Goal: Communication & Community: Ask a question

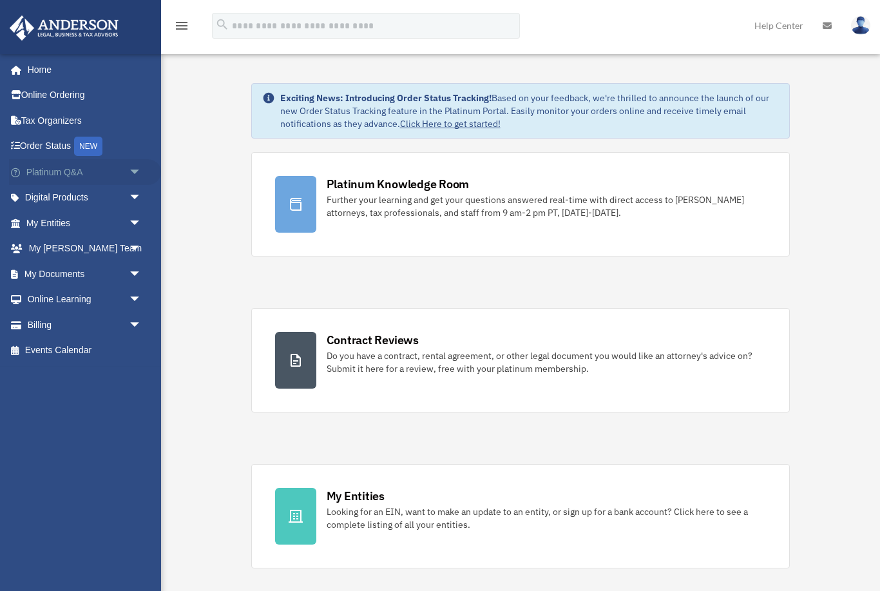
click at [62, 173] on link "Platinum Q&A arrow_drop_down" at bounding box center [85, 172] width 152 height 26
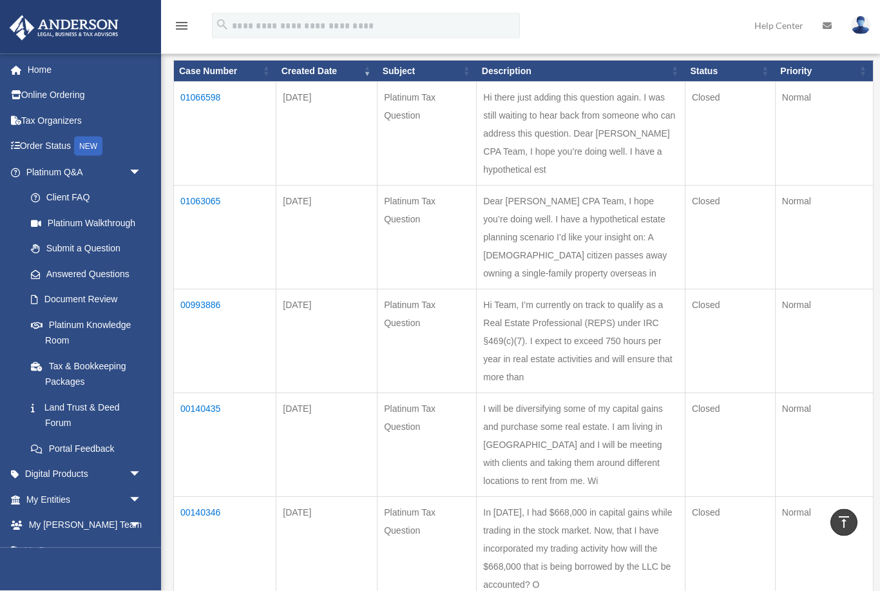
scroll to position [150, 0]
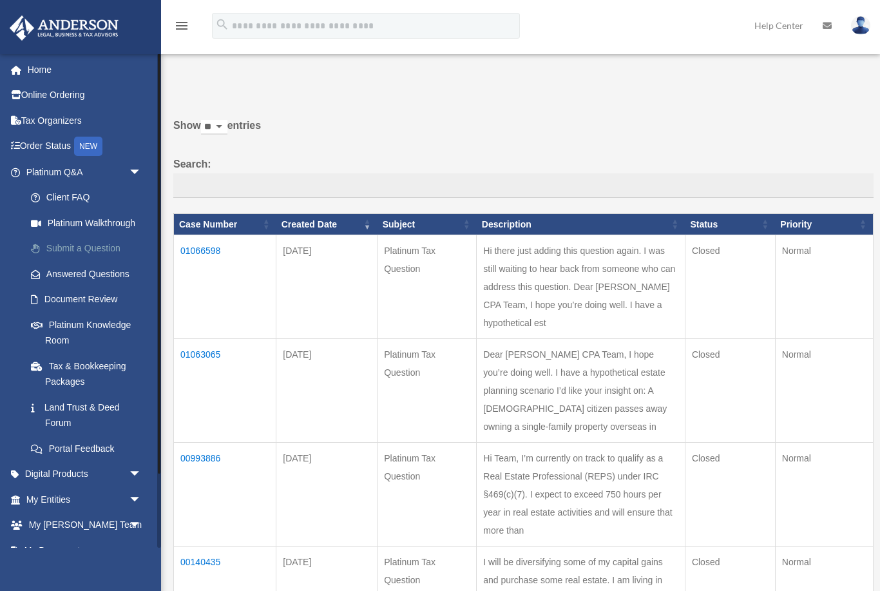
click at [98, 250] on link "Submit a Question" at bounding box center [89, 249] width 143 height 26
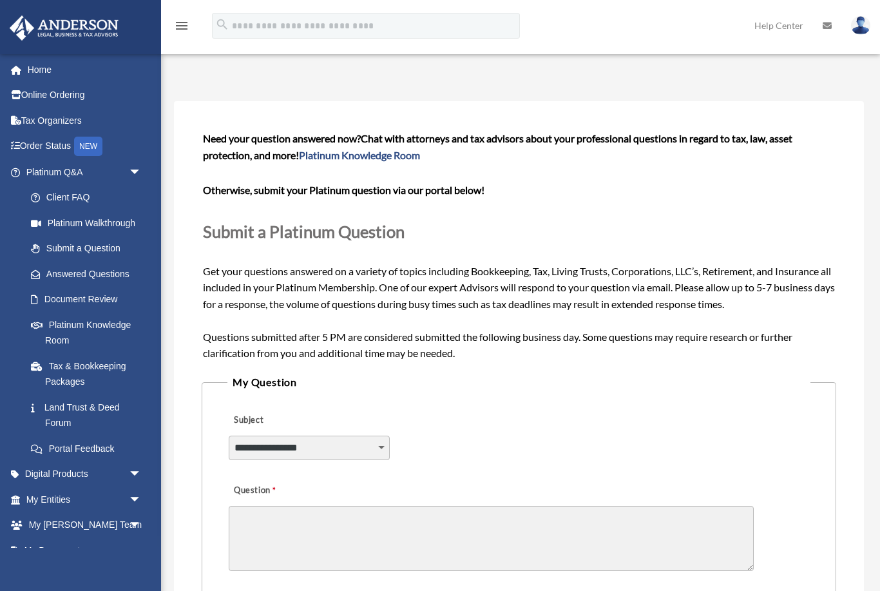
select select "******"
click at [289, 519] on form "**********" at bounding box center [519, 467] width 634 height 676
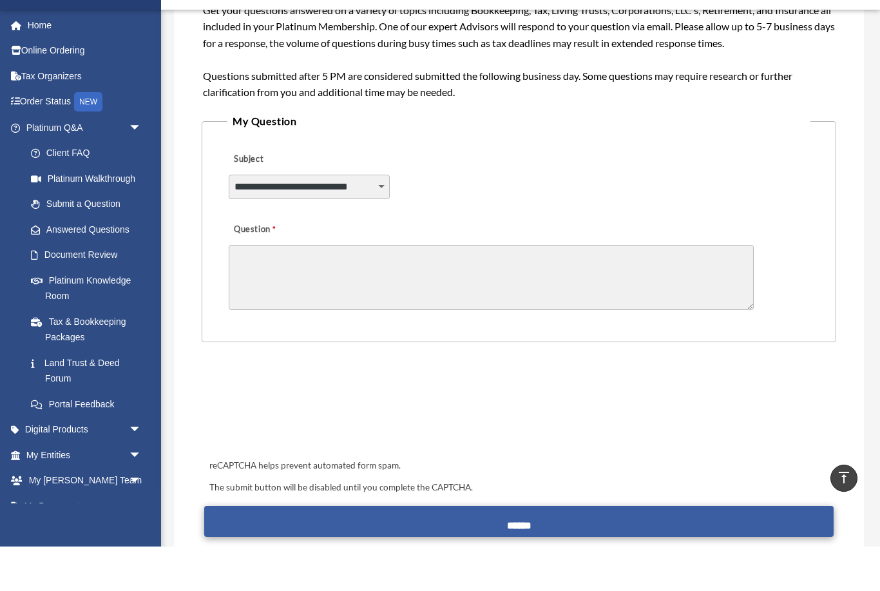
paste textarea "**********"
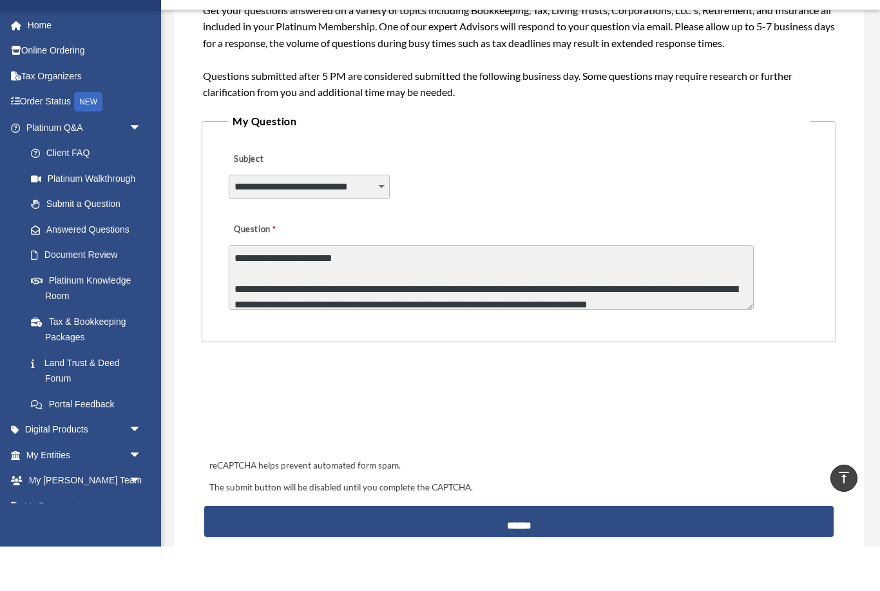
scroll to position [0, 0]
click at [260, 289] on textarea "Question" at bounding box center [491, 321] width 525 height 65
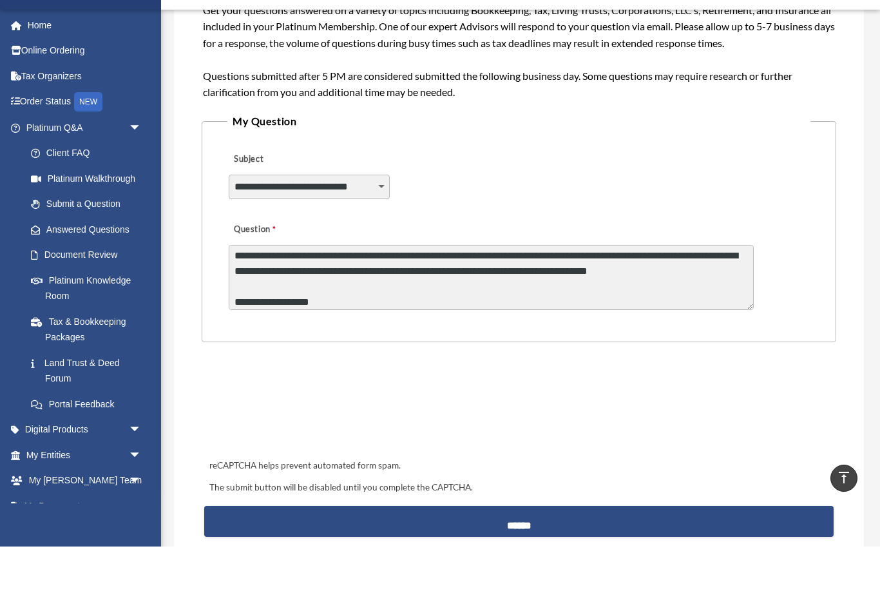
scroll to position [34, 0]
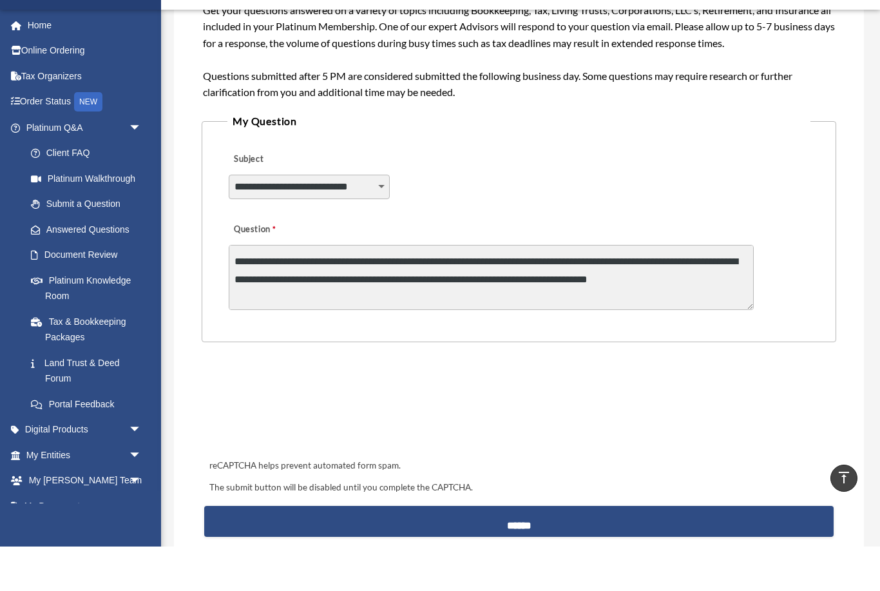
click at [0, 0] on html "X Get a chance to win 6 months of Platinum for free just by filling out this su…" at bounding box center [440, 364] width 880 height 1161
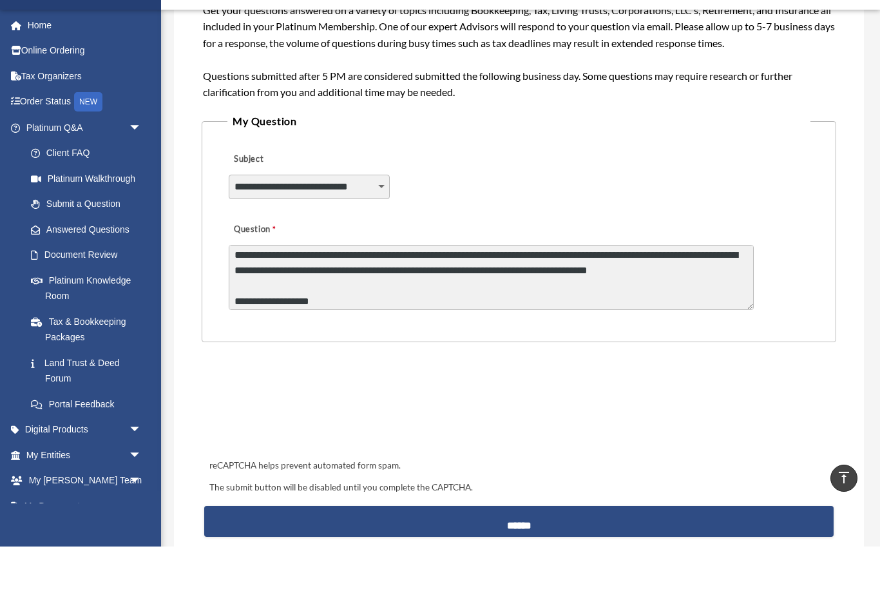
click at [526, 289] on textarea "Question" at bounding box center [491, 321] width 525 height 65
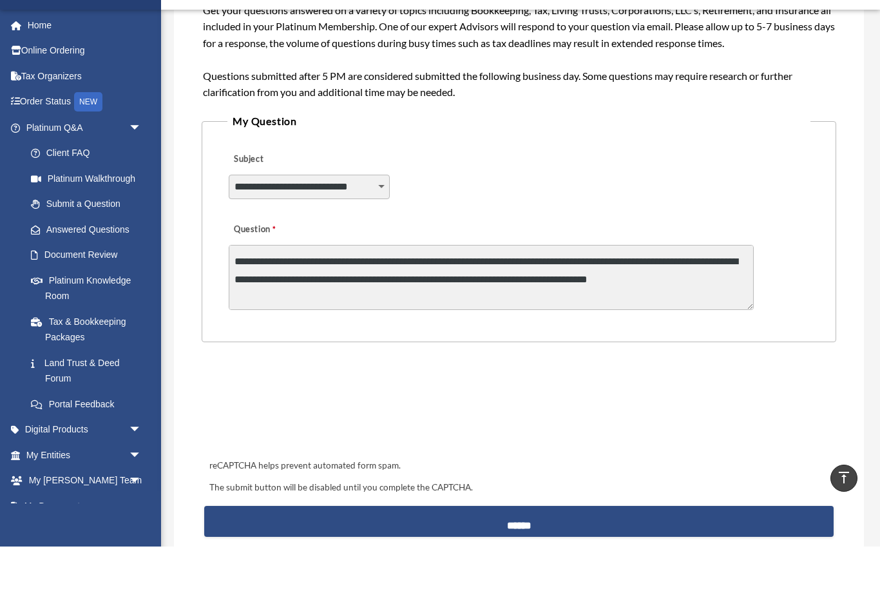
click at [0, 0] on html "X Get a chance to win 6 months of Platinum for free just by filling out this su…" at bounding box center [440, 364] width 880 height 1161
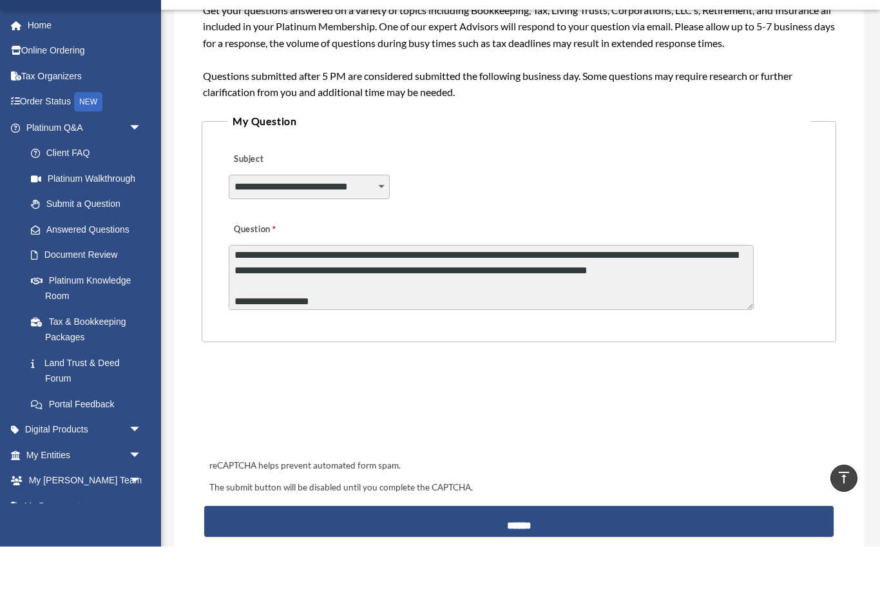
click at [526, 289] on textarea "Question" at bounding box center [491, 321] width 525 height 65
click at [522, 289] on textarea "Question" at bounding box center [491, 321] width 525 height 65
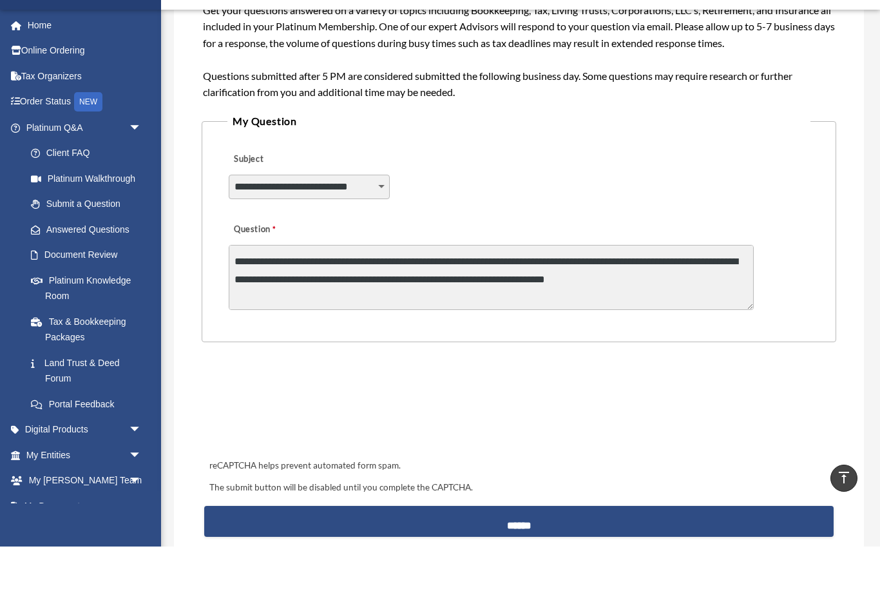
drag, startPoint x: 522, startPoint y: 249, endPoint x: 543, endPoint y: 271, distance: 29.6
click at [0, 0] on html "X Get a chance to win 6 months of Platinum for free just by filling out this su…" at bounding box center [440, 364] width 880 height 1161
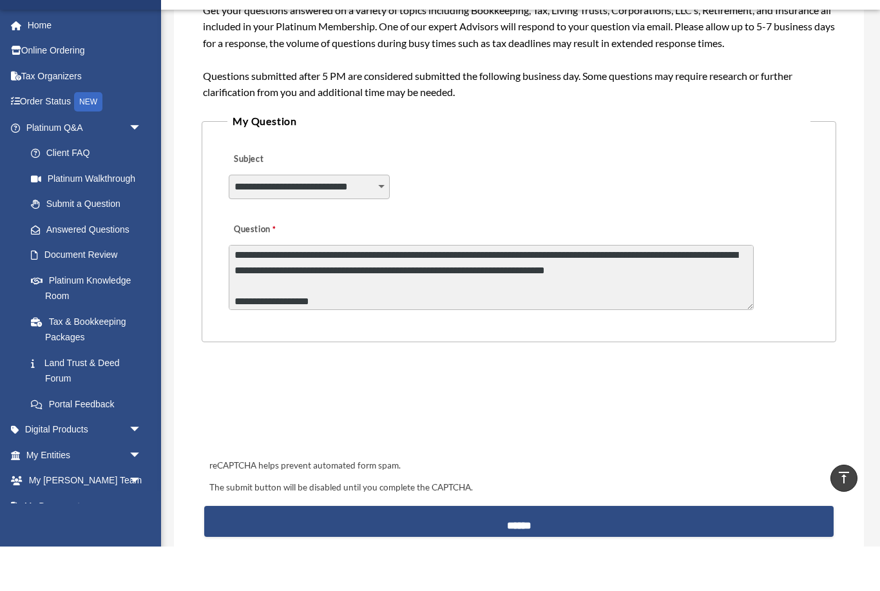
click at [543, 289] on textarea "Question" at bounding box center [491, 321] width 525 height 65
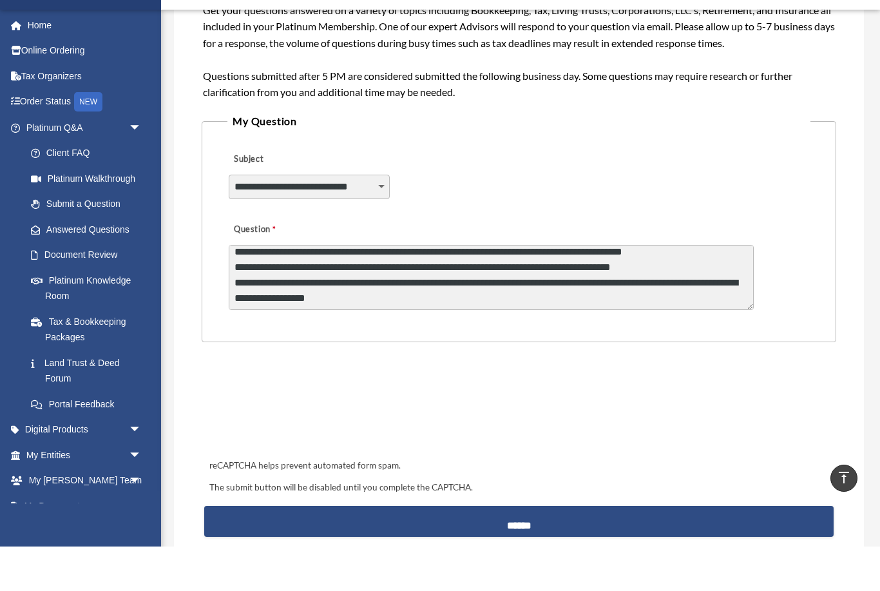
scroll to position [224, 0]
drag, startPoint x: 251, startPoint y: 278, endPoint x: 684, endPoint y: 276, distance: 433.5
click at [684, 289] on textarea "Question" at bounding box center [491, 321] width 525 height 65
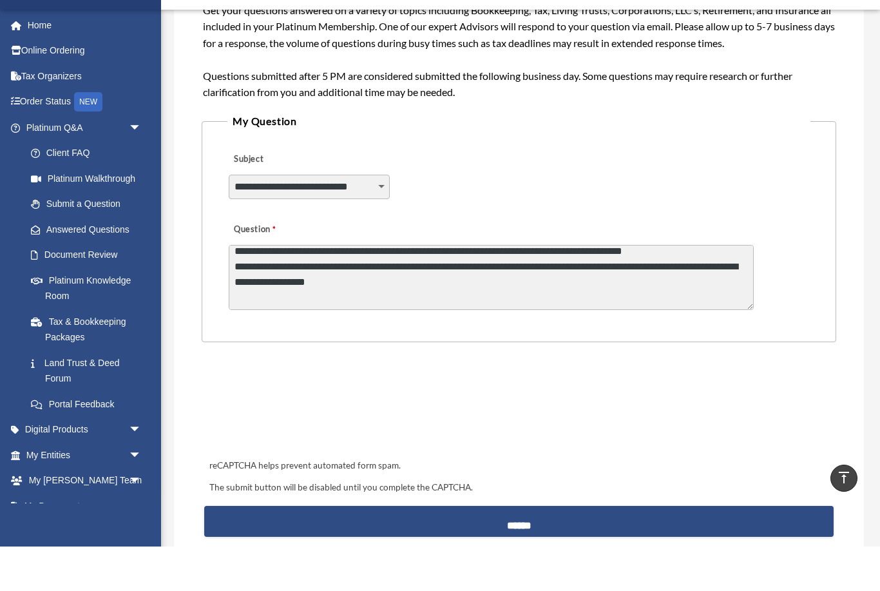
drag, startPoint x: 254, startPoint y: 282, endPoint x: 274, endPoint y: 285, distance: 20.1
click at [254, 289] on textarea "Question" at bounding box center [491, 321] width 525 height 65
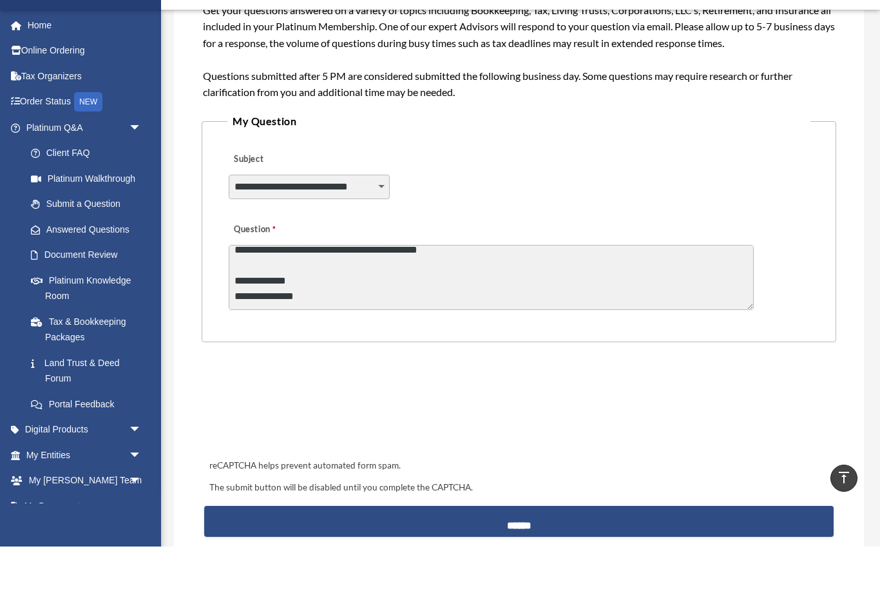
scroll to position [364, 0]
type textarea "**********"
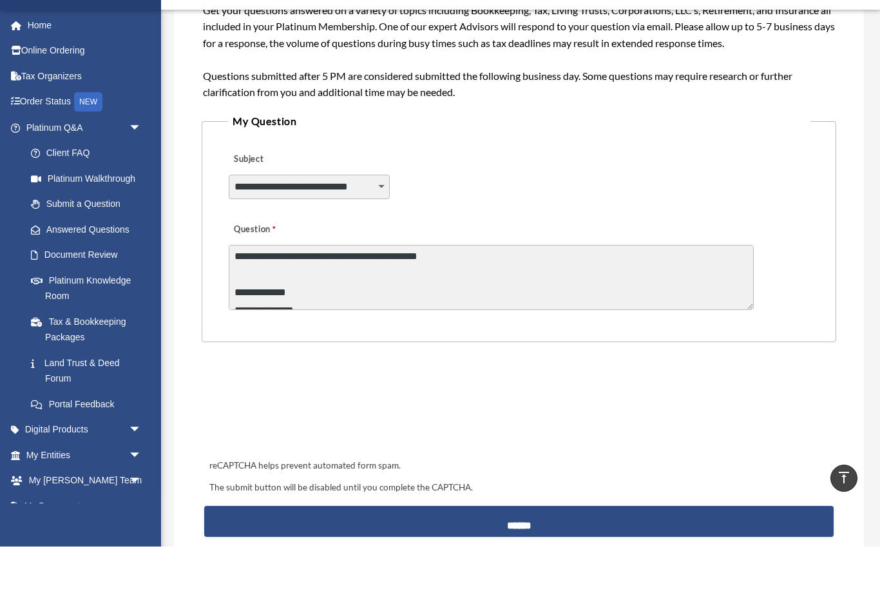
scroll to position [261, 0]
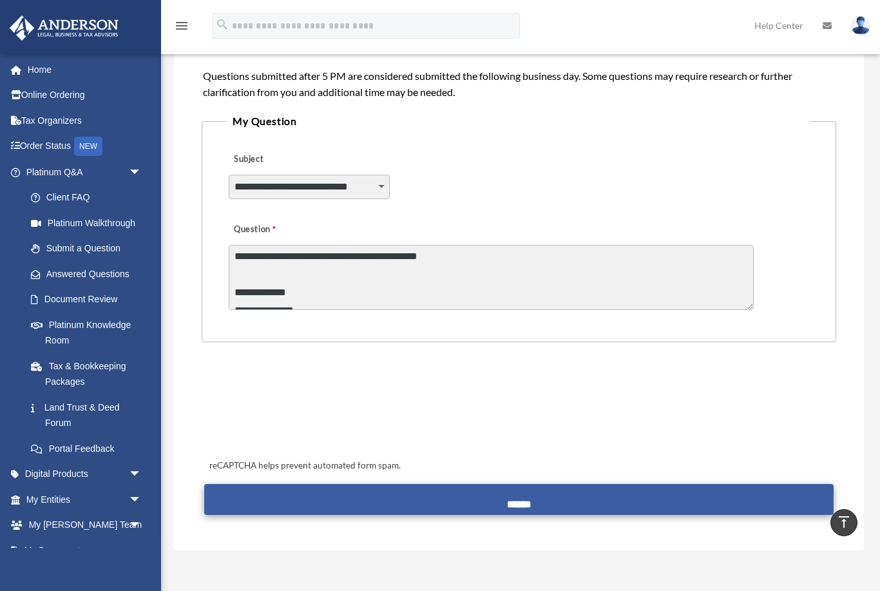
click at [507, 496] on input "******" at bounding box center [518, 499] width 629 height 31
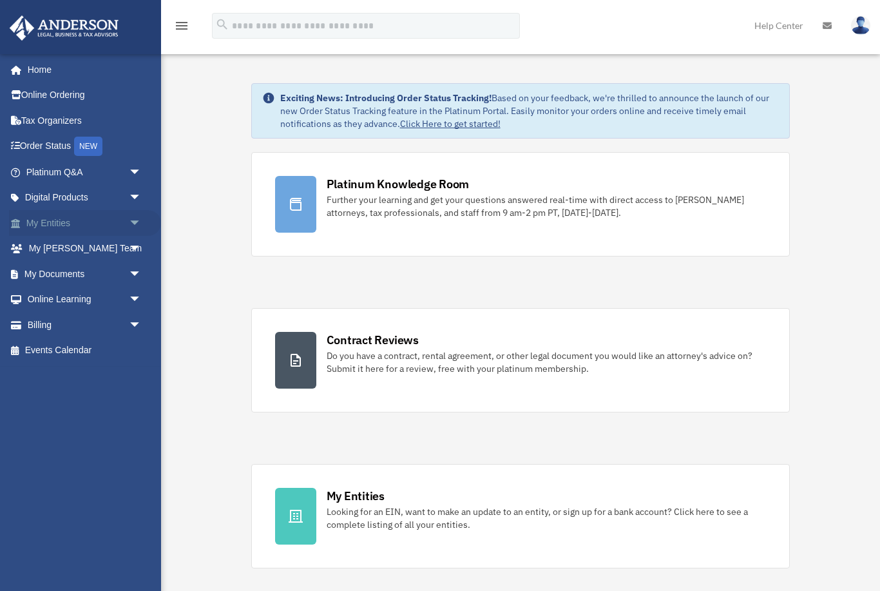
click at [70, 225] on link "My Entities arrow_drop_down" at bounding box center [85, 223] width 152 height 26
click at [67, 171] on link "Platinum Q&A arrow_drop_down" at bounding box center [85, 172] width 152 height 26
